Goal: Task Accomplishment & Management: Manage account settings

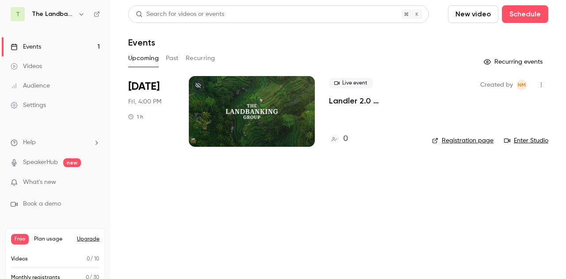
click at [536, 88] on button "button" at bounding box center [541, 85] width 14 height 14
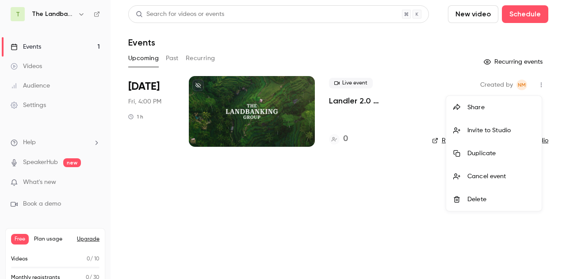
click at [491, 109] on div "Share" at bounding box center [500, 107] width 67 height 9
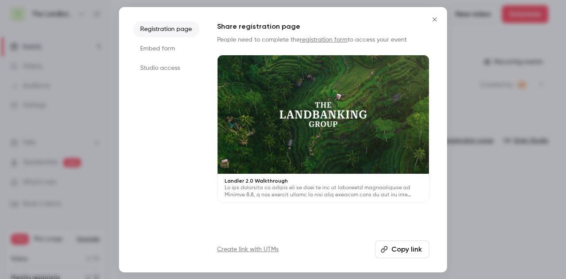
click at [258, 249] on link "Create link with UTMs" at bounding box center [247, 249] width 61 height 9
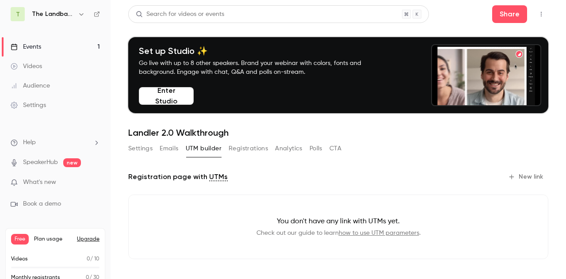
scroll to position [24, 0]
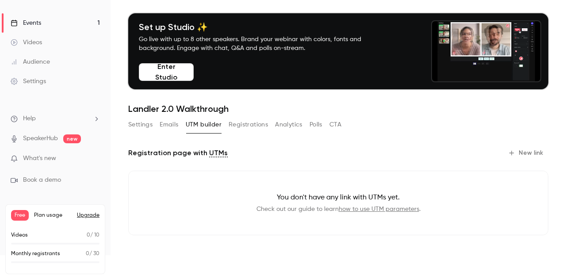
click at [514, 154] on button "New link" at bounding box center [526, 153] width 44 height 14
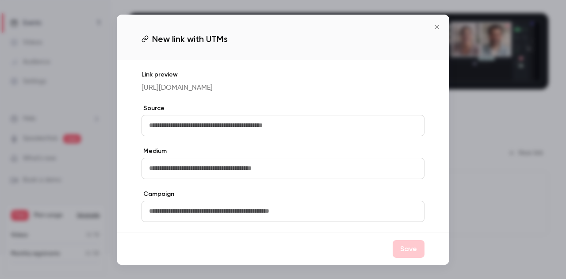
click at [445, 30] on div "New link with UTMs" at bounding box center [283, 37] width 332 height 45
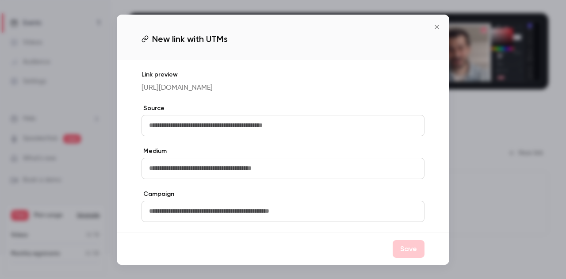
click at [438, 27] on button "Close" at bounding box center [437, 27] width 18 height 18
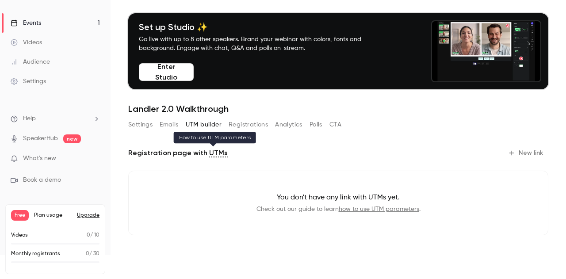
scroll to position [0, 0]
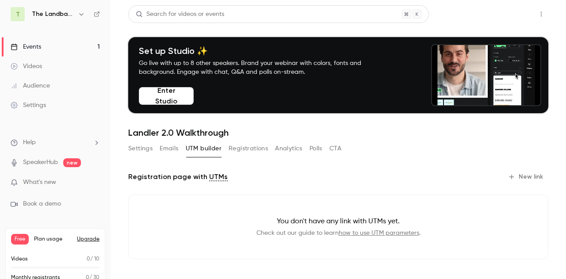
click at [495, 15] on button "Share" at bounding box center [509, 14] width 35 height 18
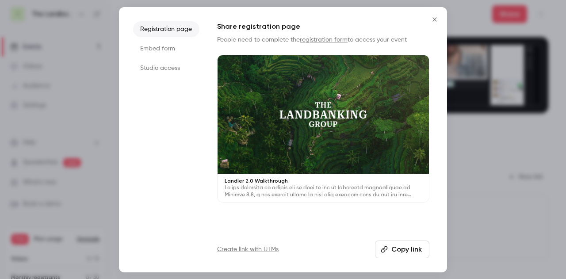
click at [164, 50] on li "Embed form" at bounding box center [166, 49] width 66 height 16
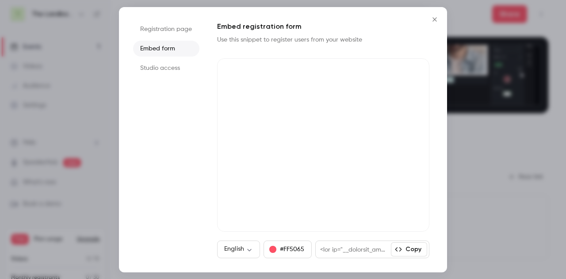
click at [407, 255] on button "Copy" at bounding box center [409, 249] width 36 height 14
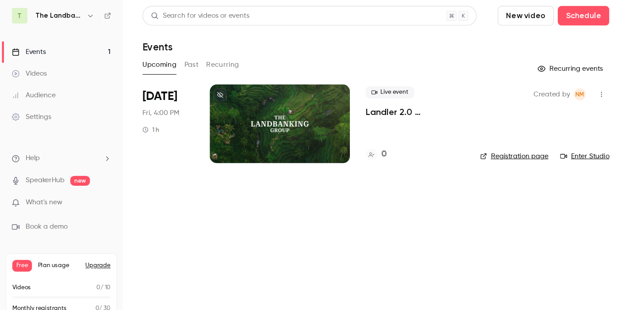
scroll to position [24, 0]
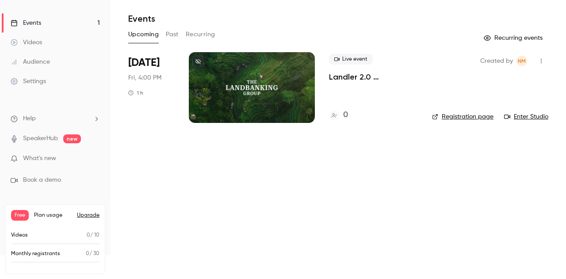
click at [84, 217] on button "Upgrade" at bounding box center [88, 215] width 23 height 7
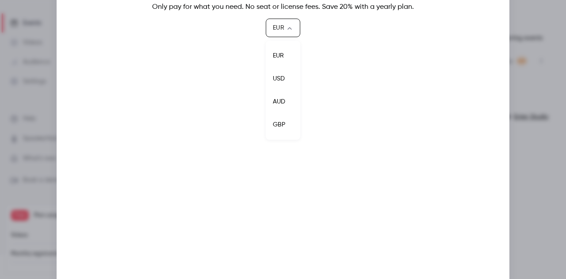
click at [280, 27] on body "T The Landbanking Group Events 1 Videos Audience Settings Help SpeakerHub new W…" at bounding box center [283, 139] width 566 height 279
click at [274, 83] on li "USD" at bounding box center [283, 78] width 34 height 23
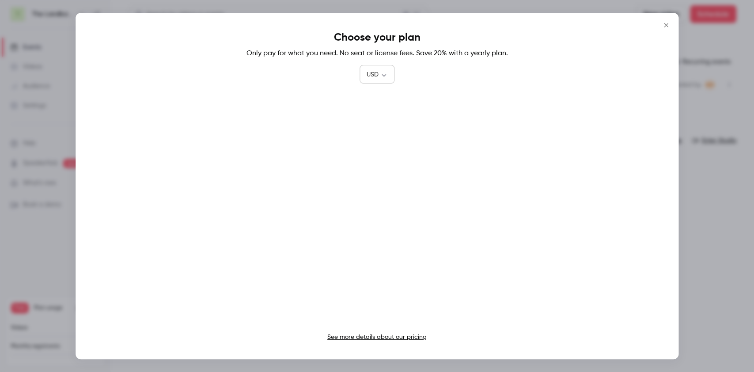
click at [380, 73] on body "T The Landbanking Group Events 1 Videos Audience Settings Help SpeakerHub new W…" at bounding box center [377, 186] width 754 height 372
click at [366, 105] on li "EUR" at bounding box center [376, 102] width 35 height 23
type input "***"
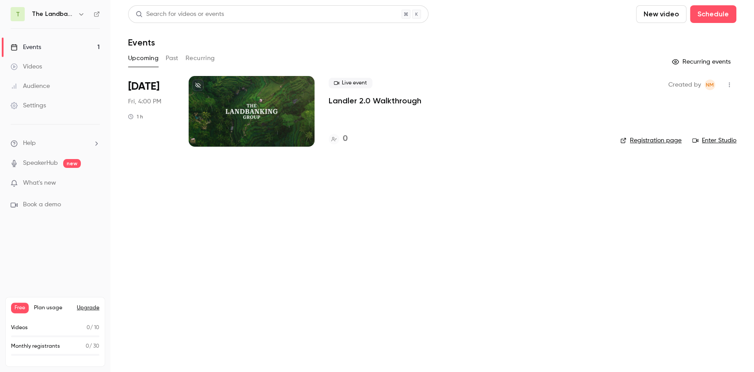
click at [658, 139] on link "Registration page" at bounding box center [651, 140] width 61 height 9
click at [266, 118] on div at bounding box center [252, 111] width 126 height 71
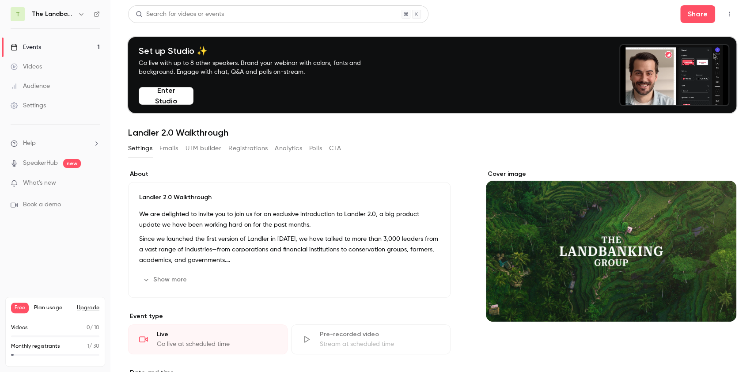
click at [726, 13] on icon "button" at bounding box center [729, 14] width 7 height 6
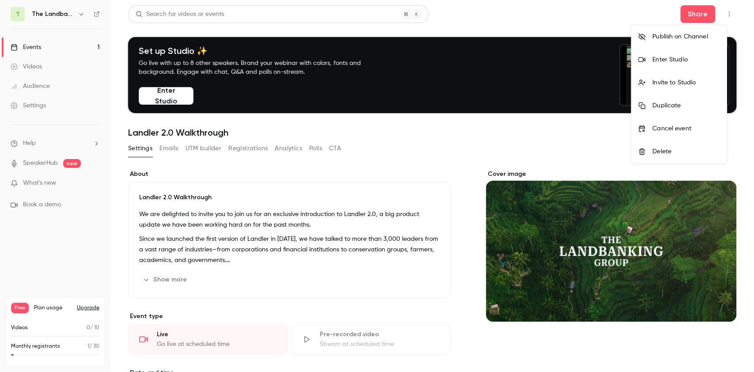
click at [467, 23] on div at bounding box center [377, 186] width 754 height 372
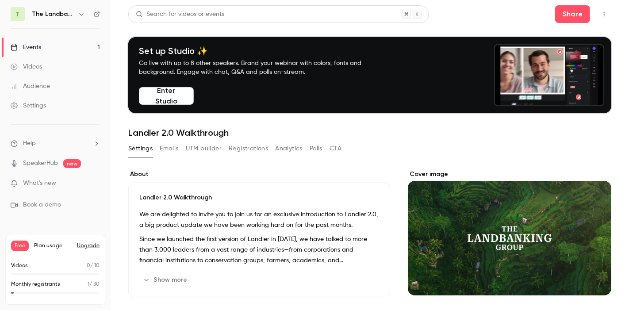
drag, startPoint x: 544, startPoint y: 0, endPoint x: 327, endPoint y: 172, distance: 276.9
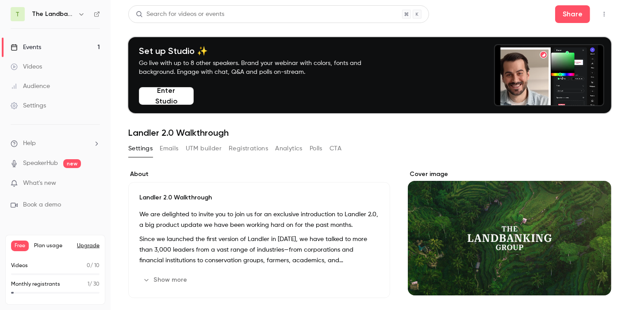
click at [327, 172] on label "About" at bounding box center [259, 174] width 262 height 9
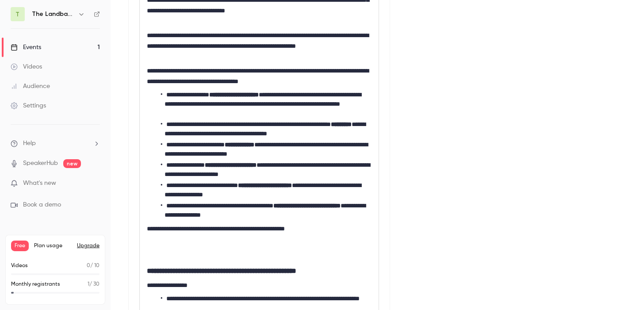
click at [417, 154] on div "Cover image" at bounding box center [509, 295] width 203 height 871
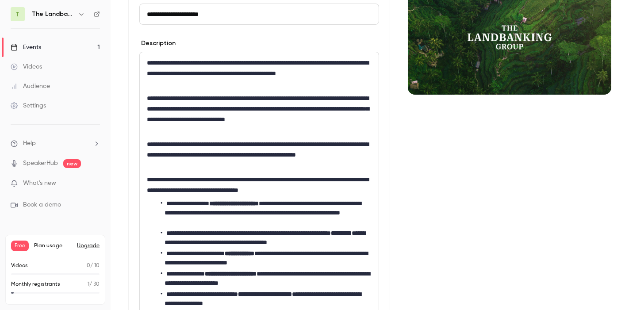
scroll to position [80, 0]
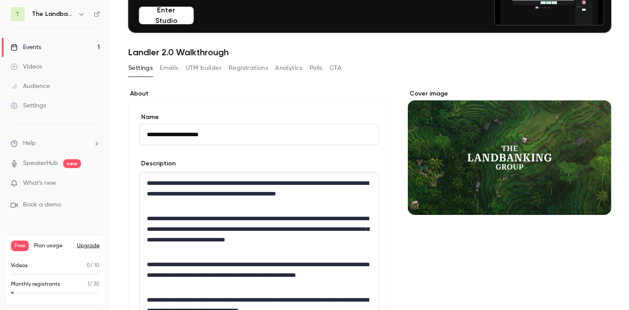
click at [52, 49] on link "Events 1" at bounding box center [55, 47] width 110 height 19
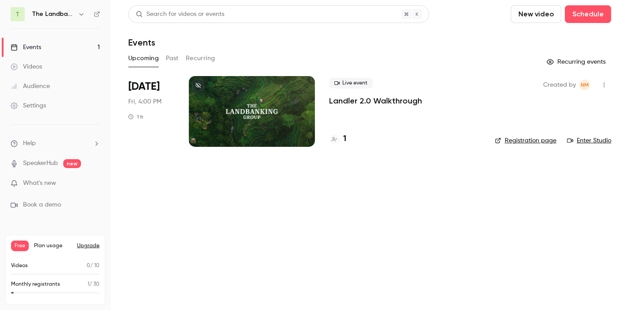
click at [534, 142] on link "Registration page" at bounding box center [525, 140] width 61 height 9
click at [221, 90] on div at bounding box center [252, 111] width 126 height 71
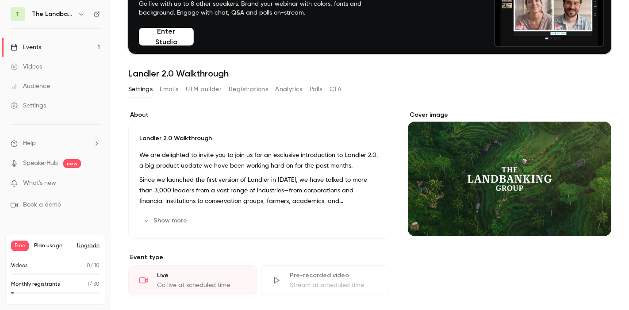
scroll to position [60, 0]
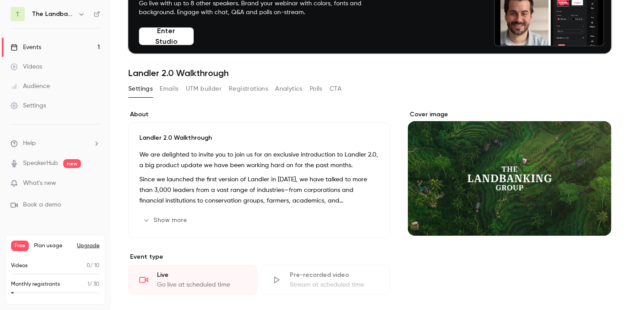
click at [164, 220] on button "Show more" at bounding box center [165, 220] width 53 height 14
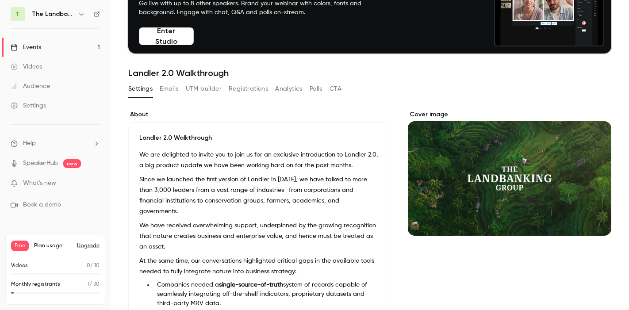
click at [144, 157] on p "We are delighted to invite you to join us for an exclusive introduction to Land…" at bounding box center [259, 159] width 240 height 21
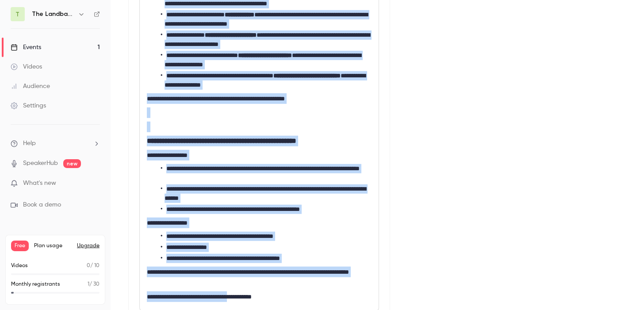
scroll to position [454, 0]
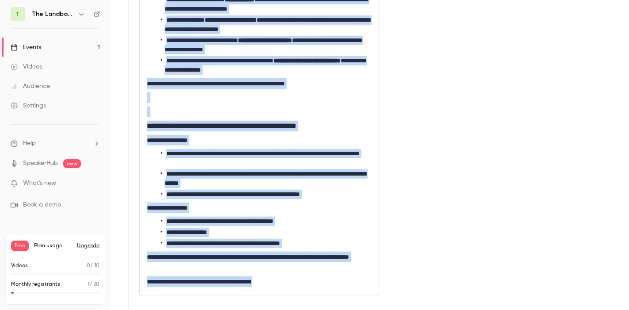
drag, startPoint x: 148, startPoint y: 152, endPoint x: 289, endPoint y: 287, distance: 195.7
click at [289, 287] on div "**********" at bounding box center [259, 46] width 239 height 497
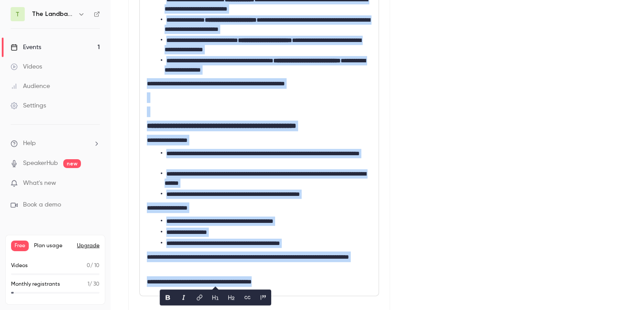
copy div "**********"
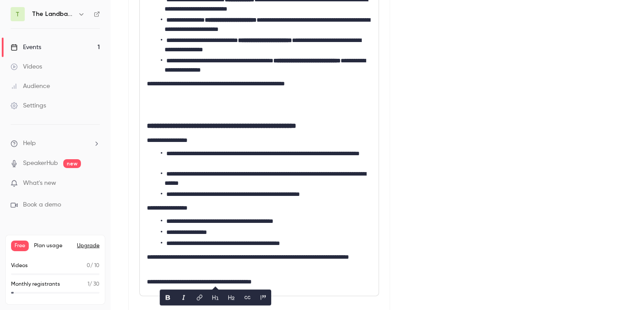
click at [397, 99] on div "**********" at bounding box center [369, 150] width 483 height 871
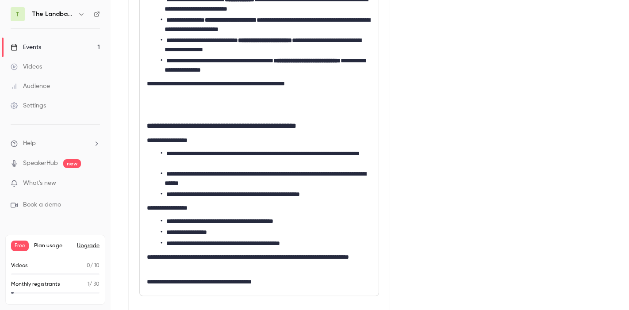
scroll to position [0, 0]
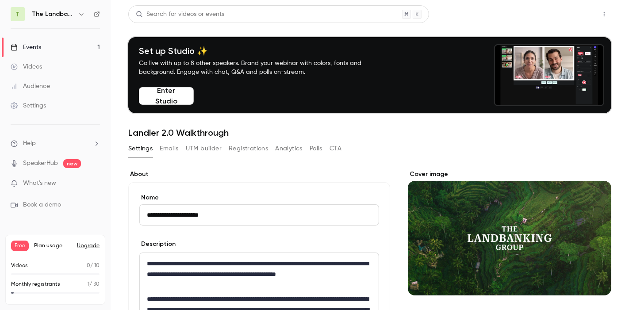
click at [573, 18] on button "Share" at bounding box center [572, 14] width 35 height 18
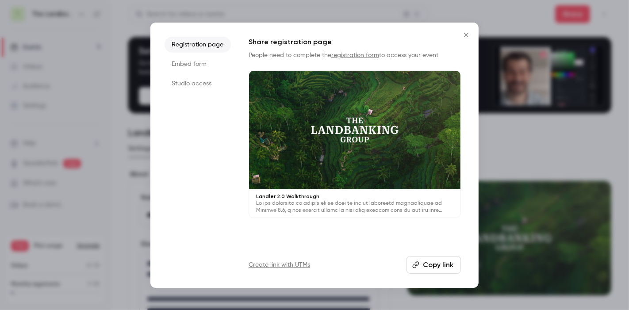
click at [418, 268] on button "Copy link" at bounding box center [433, 265] width 54 height 18
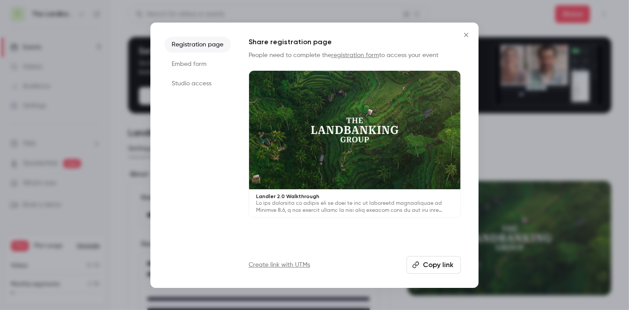
click at [198, 61] on li "Embed form" at bounding box center [197, 64] width 66 height 16
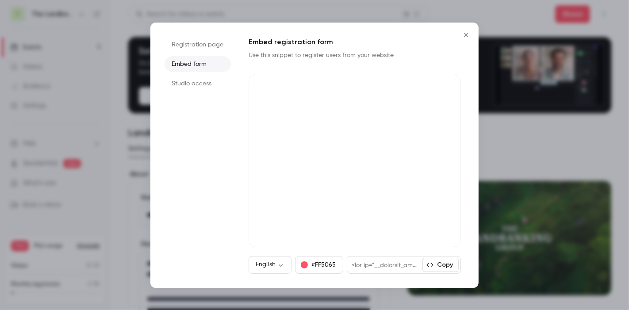
click at [431, 262] on icon "button" at bounding box center [429, 264] width 7 height 7
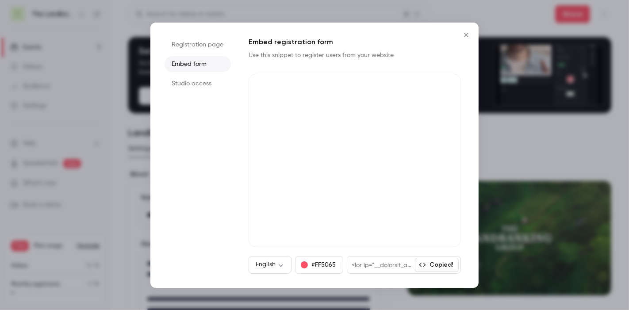
click at [323, 266] on button "#FF5065" at bounding box center [319, 265] width 48 height 18
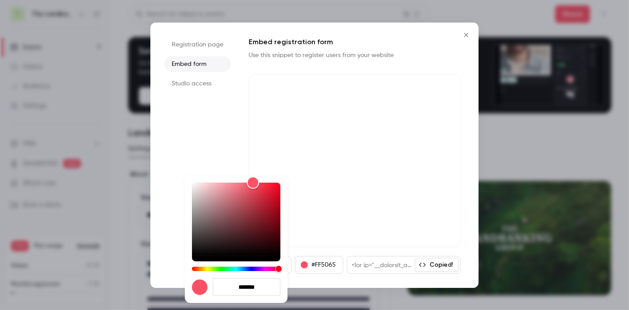
click at [261, 287] on input "*******" at bounding box center [247, 287] width 68 height 18
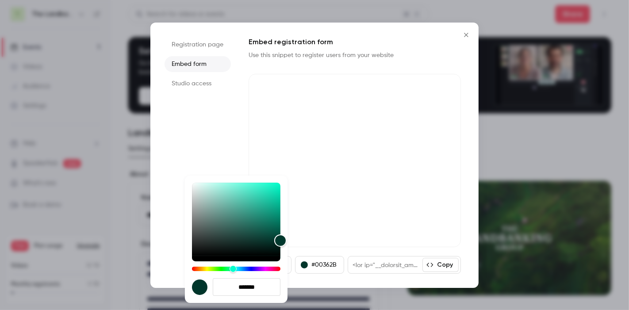
type input "*******"
click at [314, 288] on div at bounding box center [314, 155] width 629 height 310
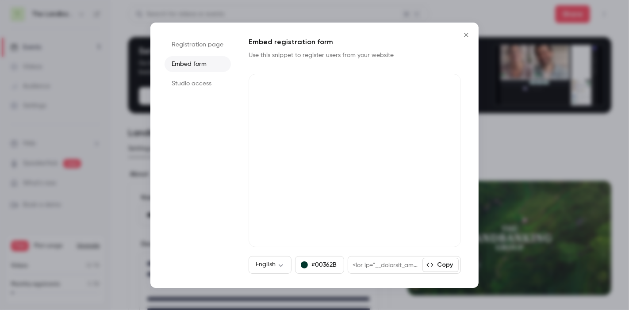
click at [444, 266] on button "Copy" at bounding box center [440, 265] width 36 height 14
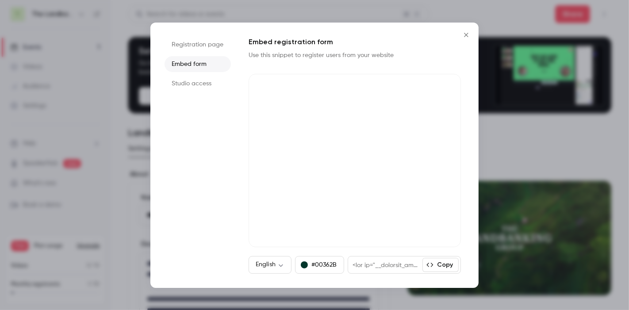
click at [466, 34] on icon "Close" at bounding box center [466, 34] width 11 height 7
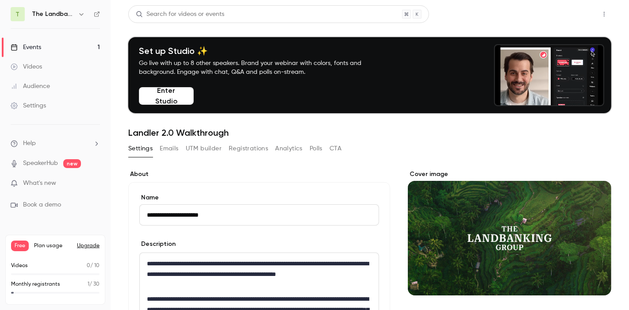
click at [555, 14] on button "Share" at bounding box center [572, 14] width 35 height 18
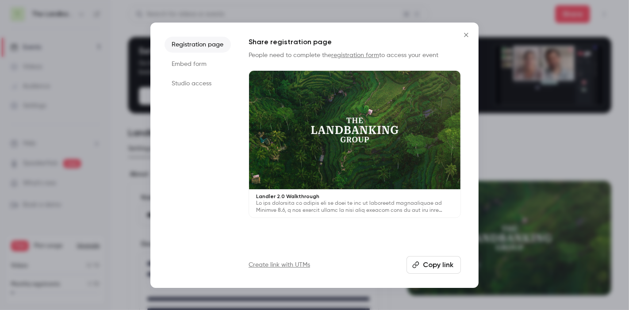
click at [194, 62] on li "Embed form" at bounding box center [197, 64] width 66 height 16
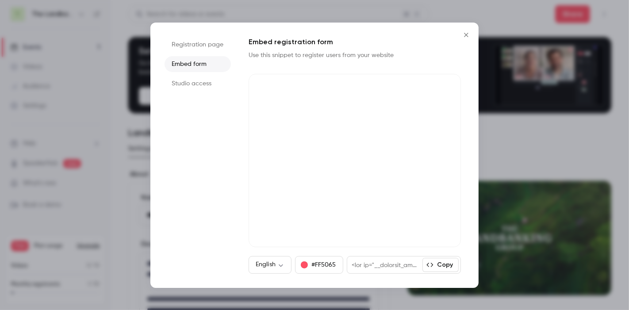
click at [194, 79] on li "Studio access" at bounding box center [197, 84] width 66 height 16
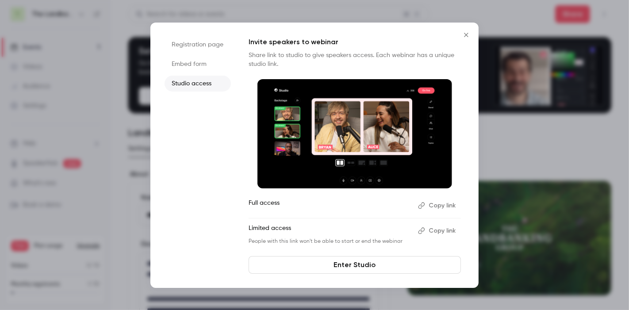
click at [464, 34] on icon "Close" at bounding box center [466, 34] width 11 height 7
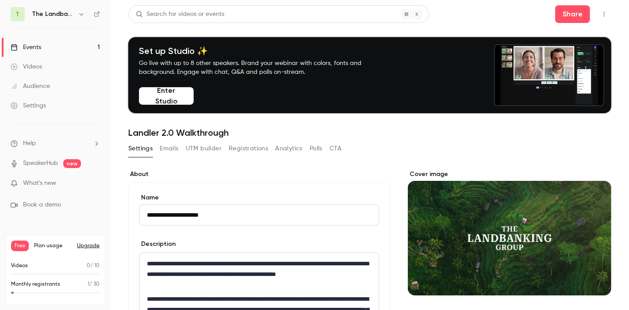
click at [47, 105] on link "Settings" at bounding box center [55, 105] width 110 height 19
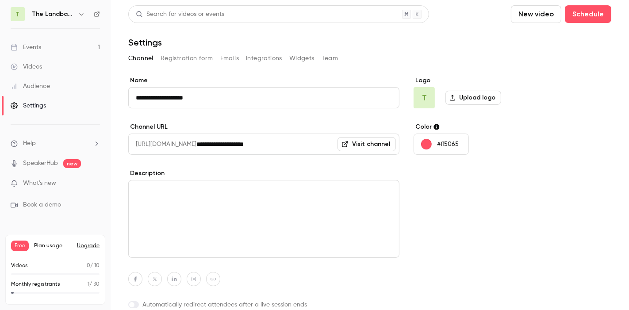
click at [463, 95] on label "Upload logo" at bounding box center [473, 98] width 56 height 14
click at [0, 0] on input "Upload logo" at bounding box center [0, 0] width 0 height 0
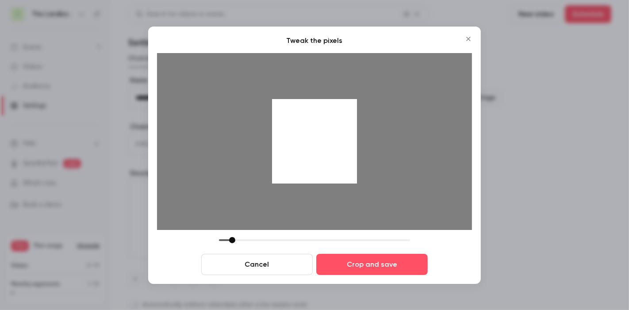
drag, startPoint x: 283, startPoint y: 238, endPoint x: 234, endPoint y: 229, distance: 49.9
click at [234, 229] on div "Tweak the pixels Cancel Crop and save" at bounding box center [314, 155] width 315 height 240
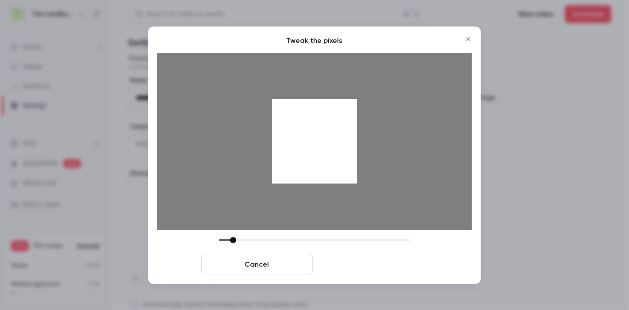
click at [346, 258] on button "Crop and save" at bounding box center [371, 264] width 111 height 21
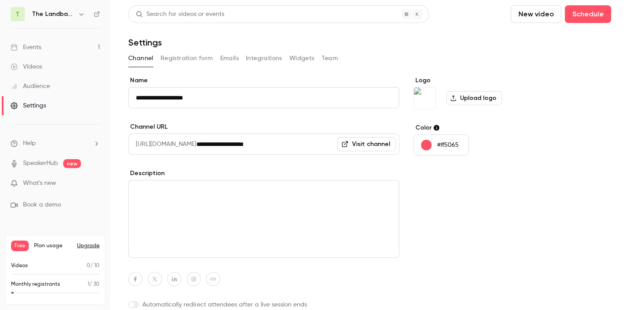
click at [469, 99] on label "Upload logo" at bounding box center [474, 98] width 56 height 14
click at [0, 0] on input "Upload logo" at bounding box center [0, 0] width 0 height 0
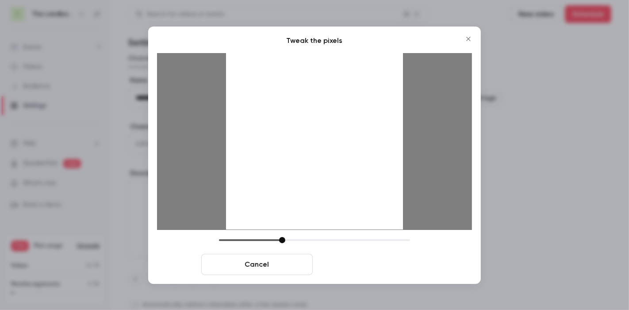
click at [365, 264] on button "Crop and save" at bounding box center [371, 264] width 111 height 21
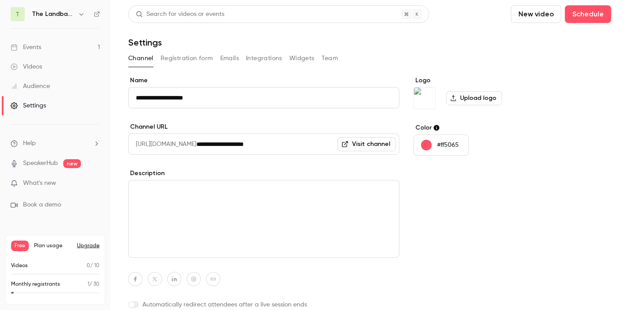
click at [452, 147] on p "#ff5065" at bounding box center [448, 145] width 22 height 9
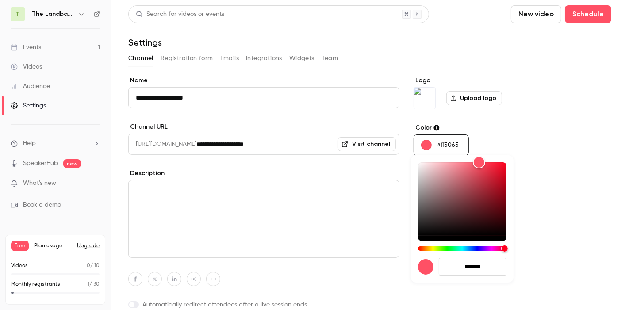
click at [474, 268] on input "*******" at bounding box center [472, 267] width 68 height 18
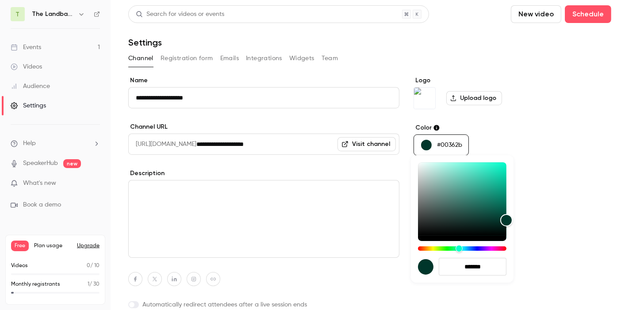
type input "*******"
click at [552, 170] on div at bounding box center [314, 155] width 629 height 310
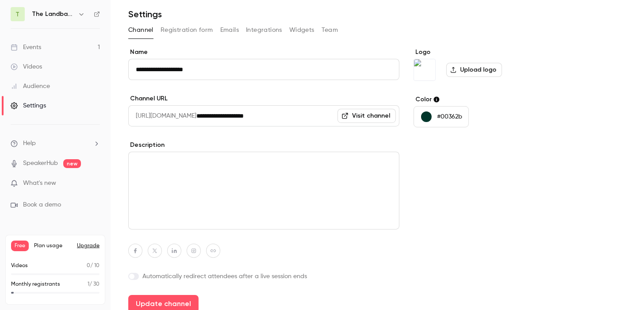
scroll to position [36, 0]
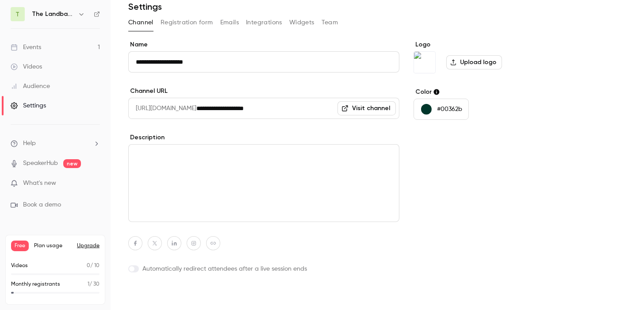
click at [162, 299] on button "Update channel" at bounding box center [163, 296] width 70 height 18
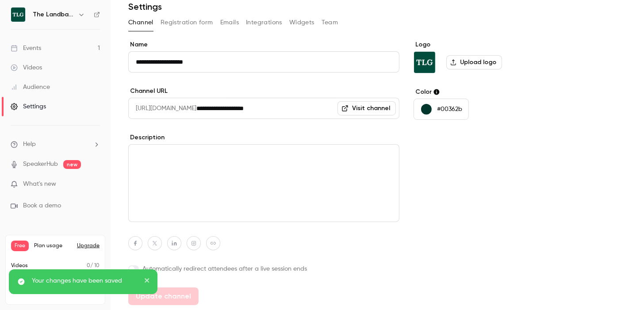
click at [221, 183] on textarea at bounding box center [263, 183] width 271 height 78
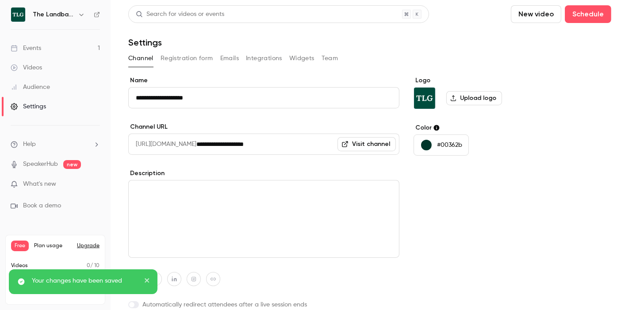
click at [195, 66] on div "Channel Registration form Emails Integrations Widgets Team" at bounding box center [369, 60] width 483 height 18
click at [196, 62] on button "Registration form" at bounding box center [186, 58] width 53 height 14
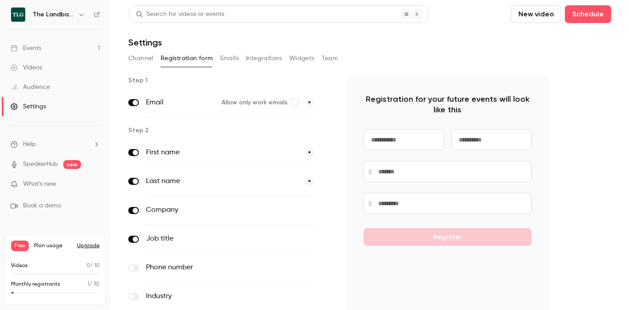
click at [225, 61] on button "Emails" at bounding box center [229, 58] width 19 height 14
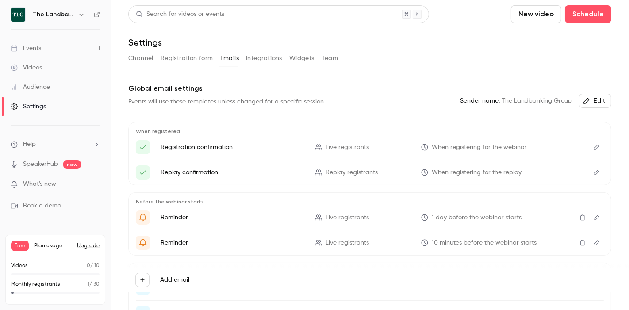
click at [248, 61] on button "Integrations" at bounding box center [264, 58] width 36 height 14
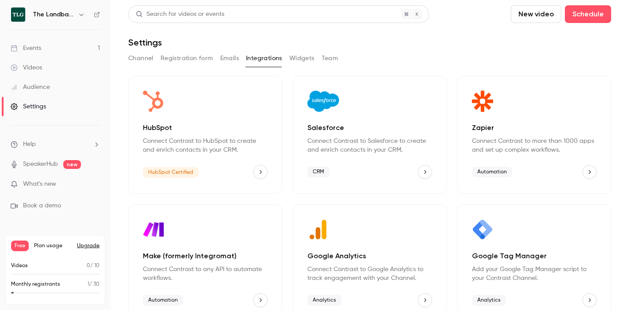
click at [260, 174] on icon "HubSpot" at bounding box center [260, 172] width 6 height 6
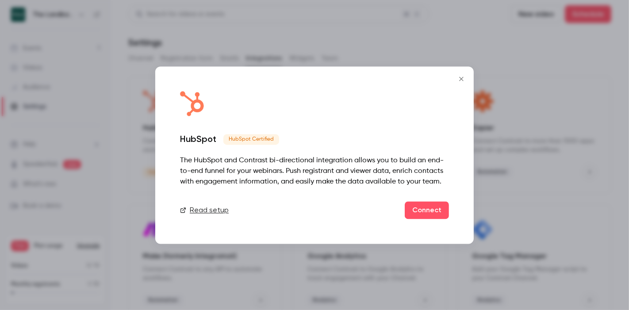
click at [457, 78] on icon "Close" at bounding box center [461, 78] width 11 height 7
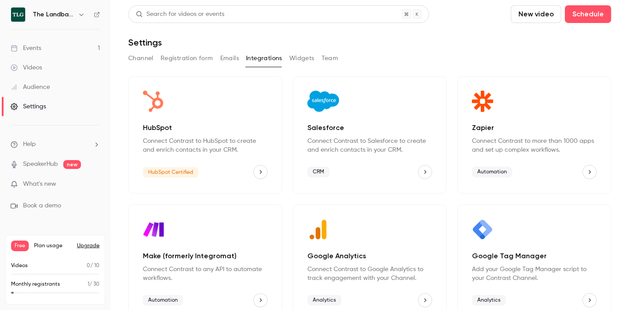
click at [306, 61] on button "Widgets" at bounding box center [301, 58] width 25 height 14
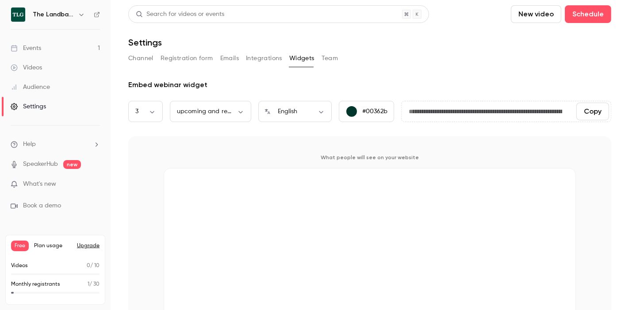
click at [340, 60] on div "Channel Registration form Emails Integrations Widgets Team" at bounding box center [369, 58] width 483 height 14
click at [193, 61] on button "Registration form" at bounding box center [186, 58] width 53 height 14
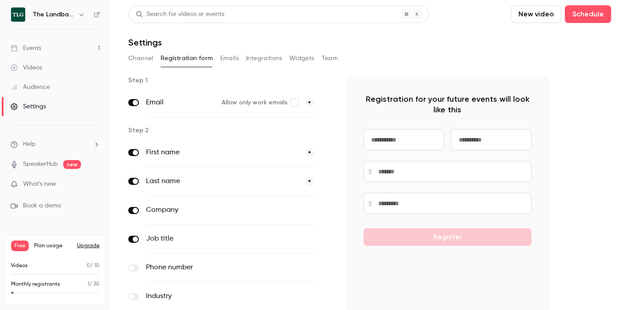
click at [141, 59] on button "Channel" at bounding box center [140, 58] width 25 height 14
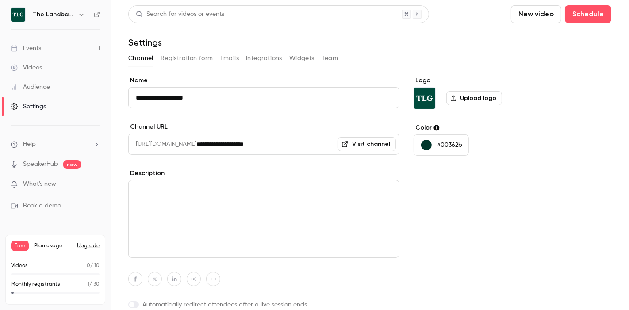
click at [27, 44] on div "Events" at bounding box center [26, 48] width 30 height 9
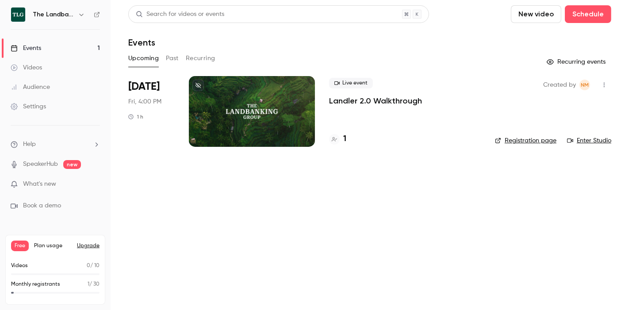
click at [537, 140] on link "Registration page" at bounding box center [525, 140] width 61 height 9
